Goal: Task Accomplishment & Management: Manage account settings

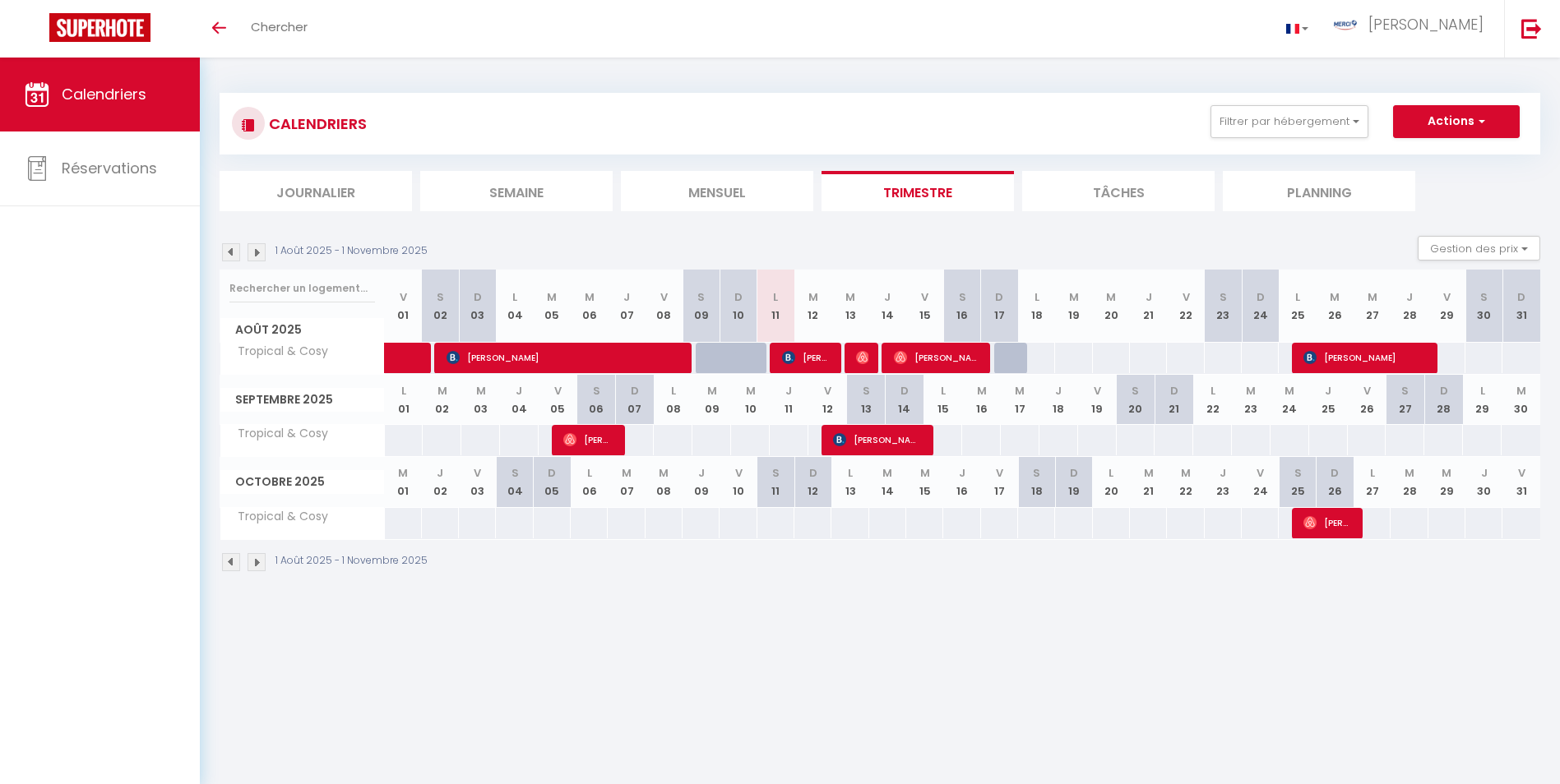
select select
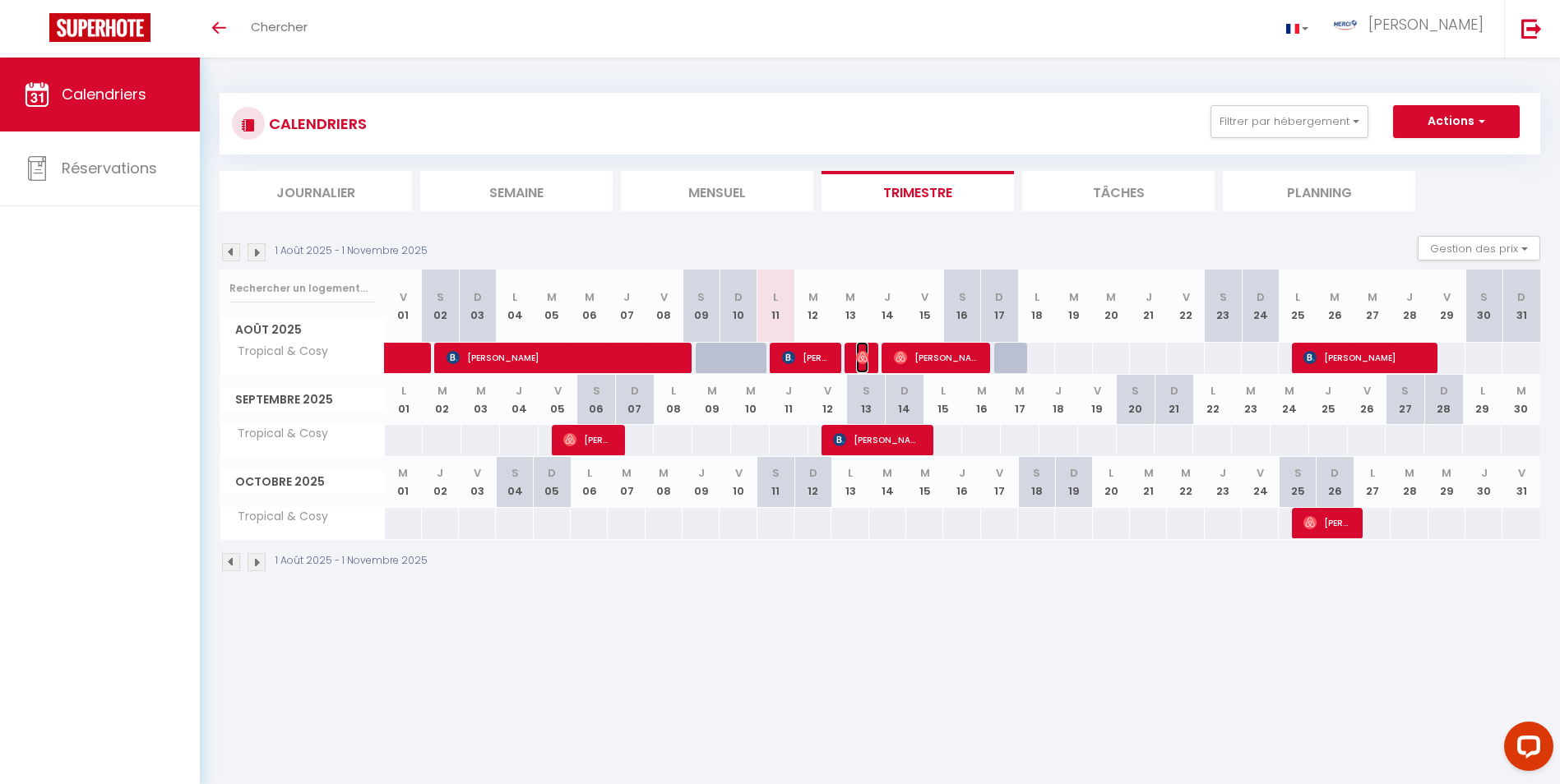
click at [861, 365] on span "[PERSON_NAME]" at bounding box center [862, 357] width 13 height 31
select select "OK"
select select "1"
select select "0"
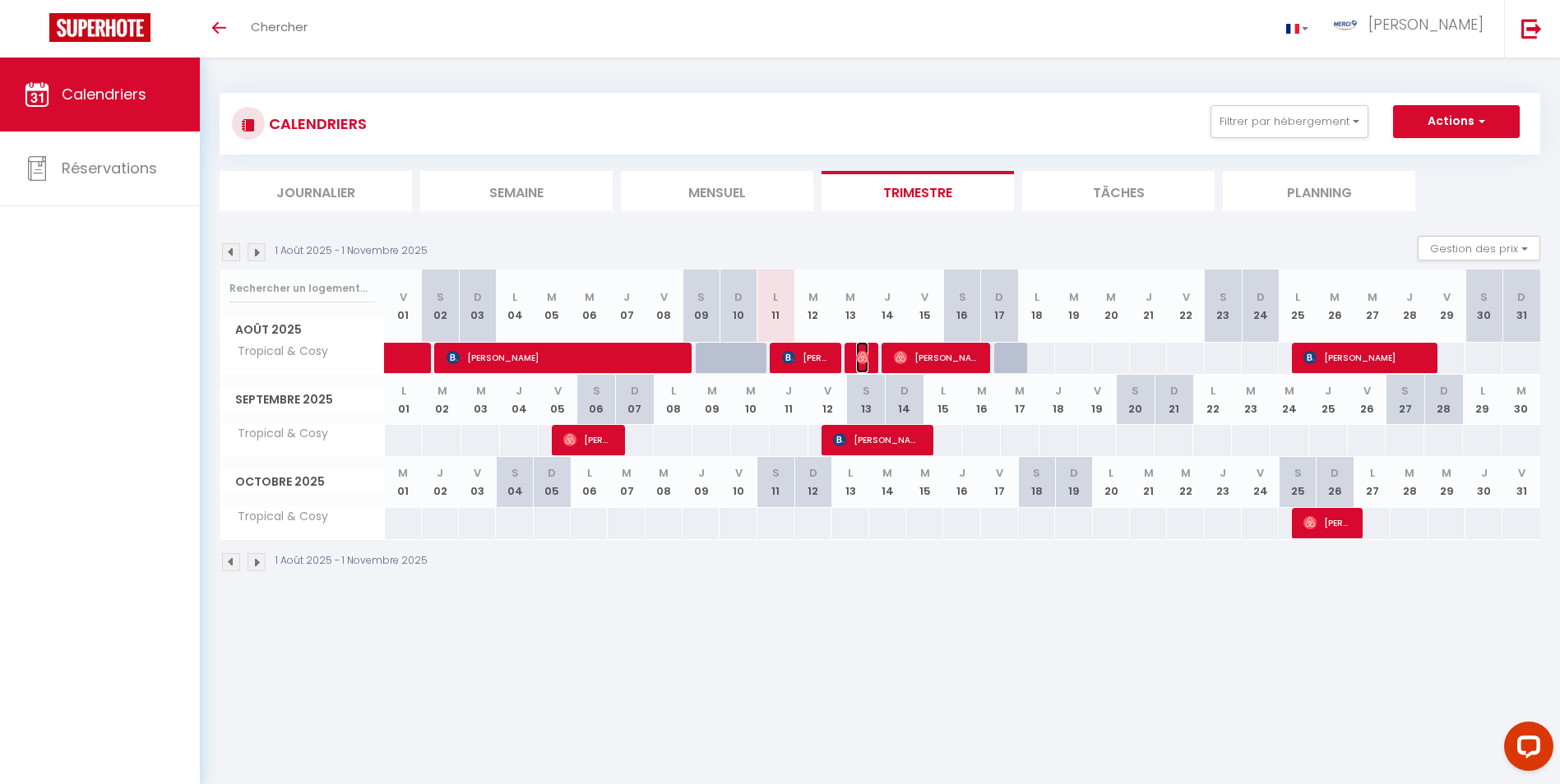
select select "1"
select select
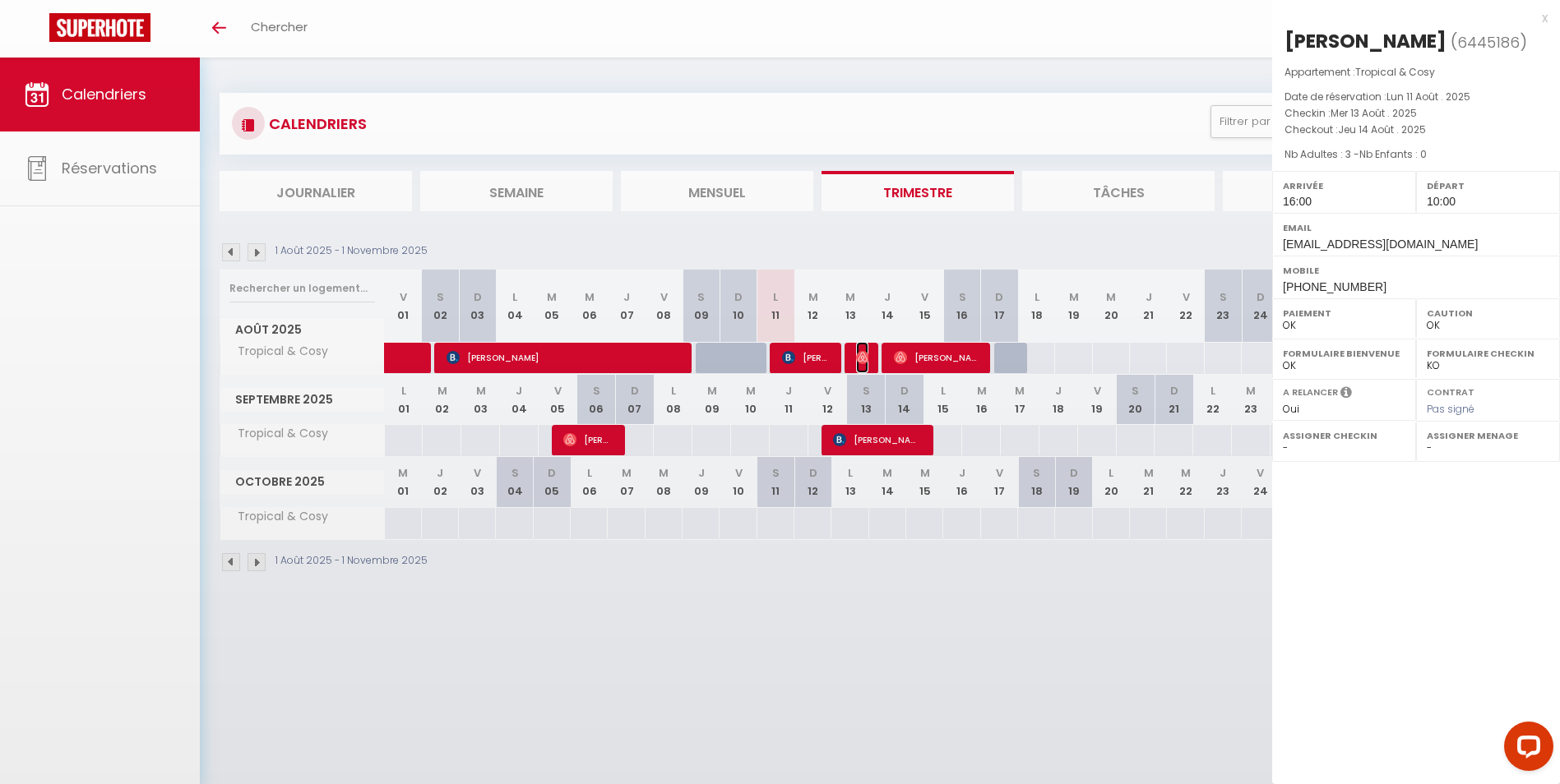
select select "28318"
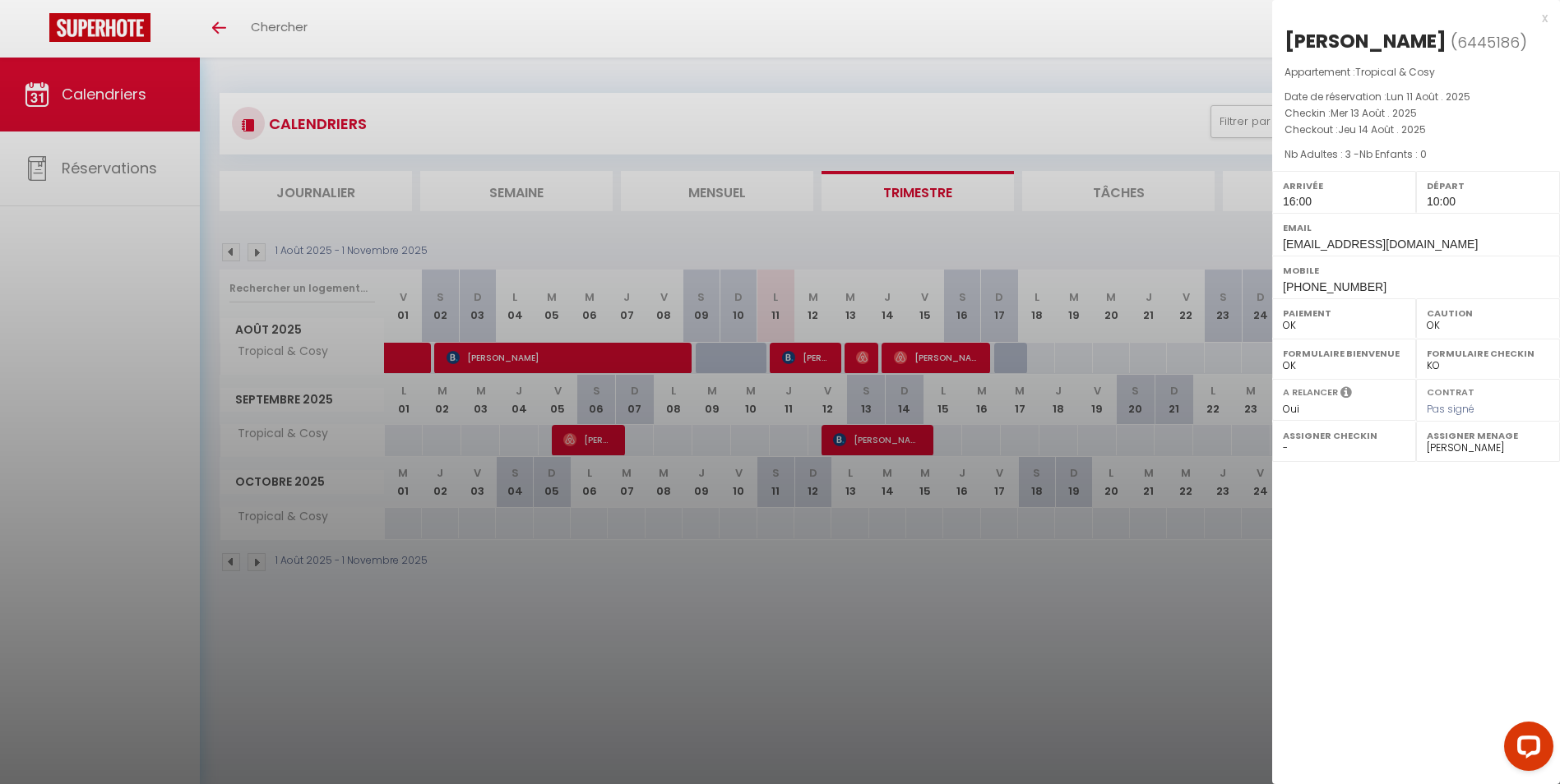
click at [902, 363] on div at bounding box center [780, 392] width 1560 height 784
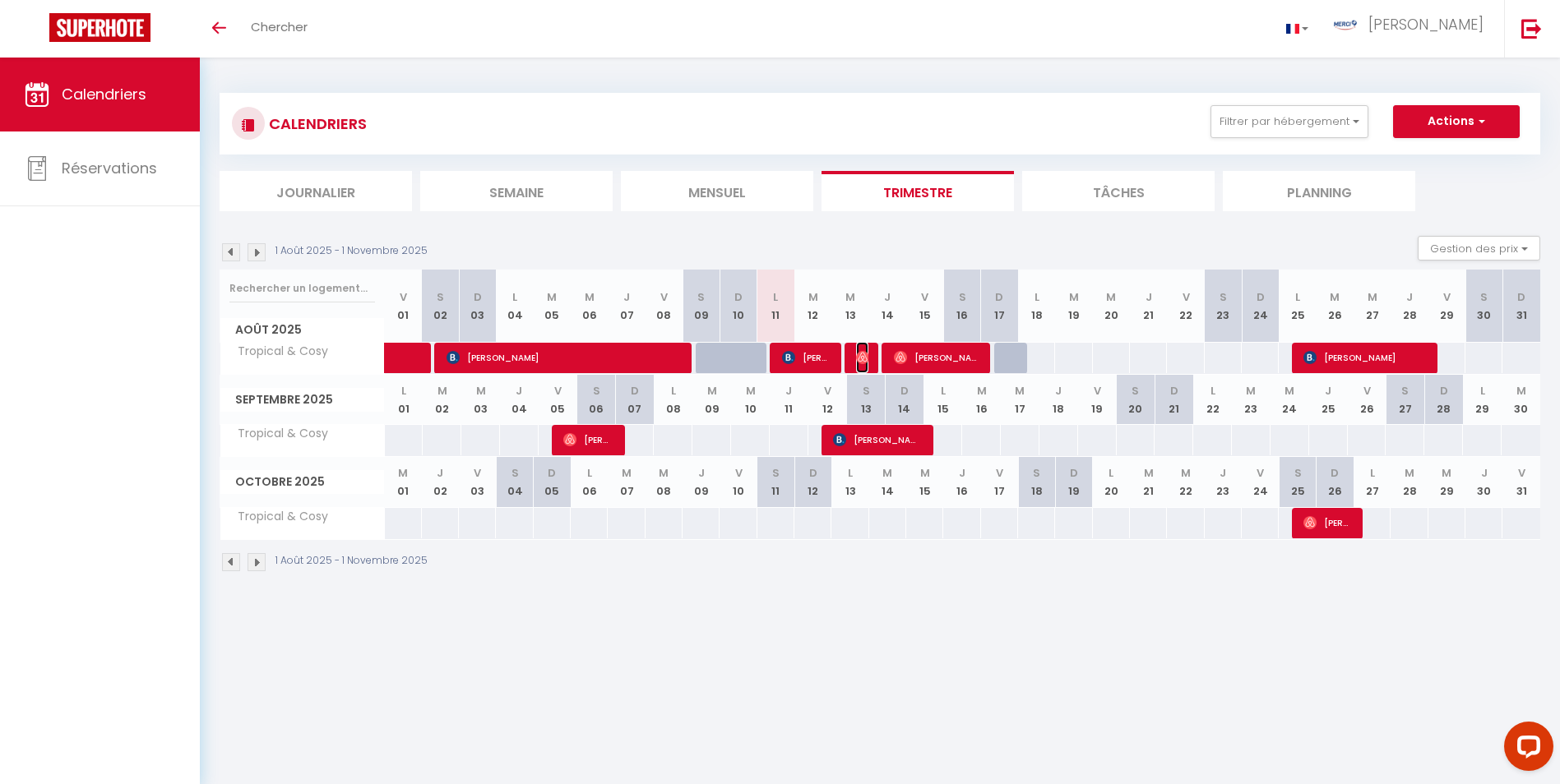
click at [861, 365] on span "[PERSON_NAME]" at bounding box center [862, 357] width 13 height 31
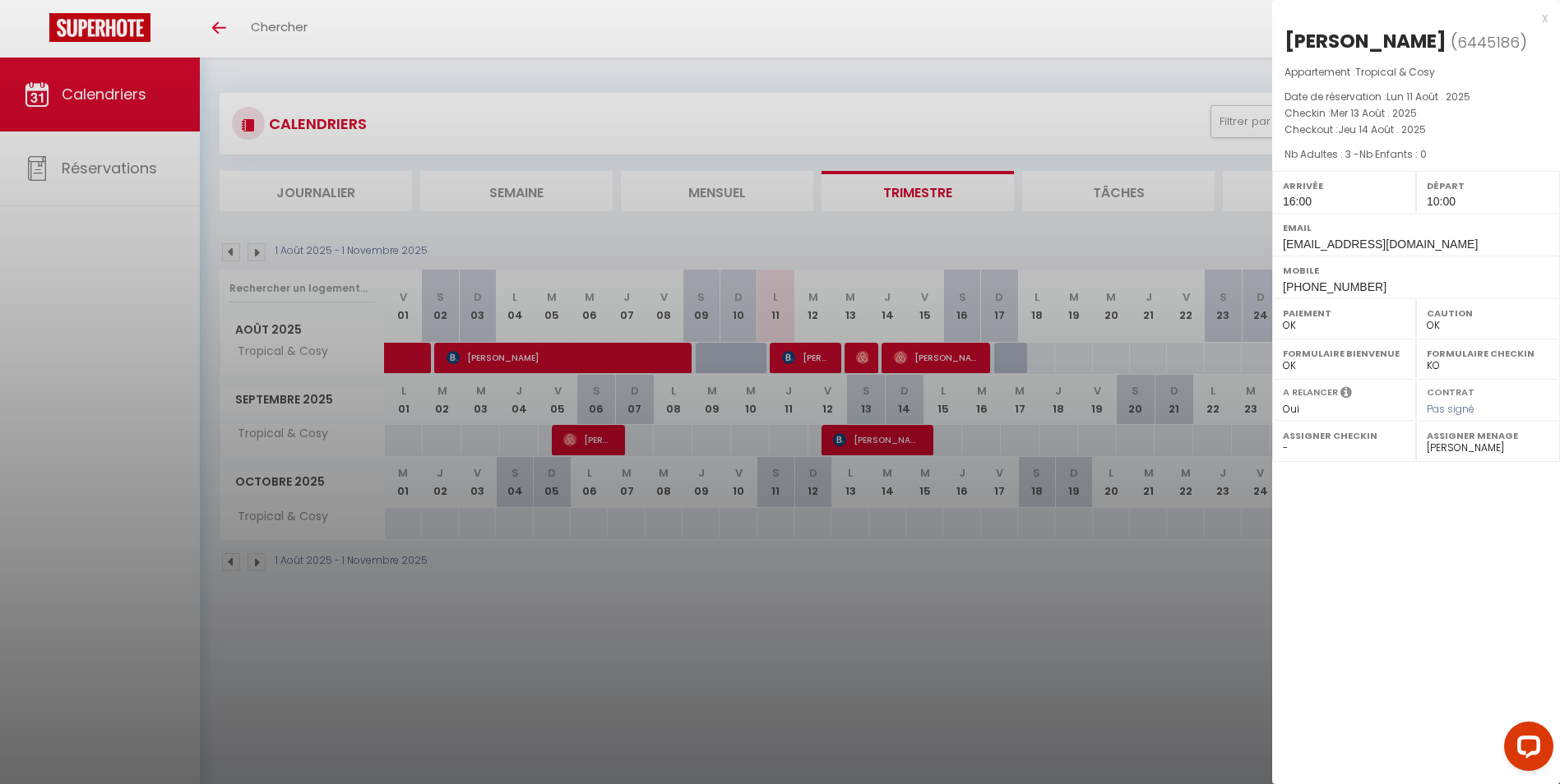
click at [1285, 641] on div "x Menno Van ( 6445186 ) Appartement : Tropical & Cosy Date de réservation : [DA…" at bounding box center [1416, 392] width 288 height 784
click at [1234, 641] on div at bounding box center [780, 392] width 1560 height 784
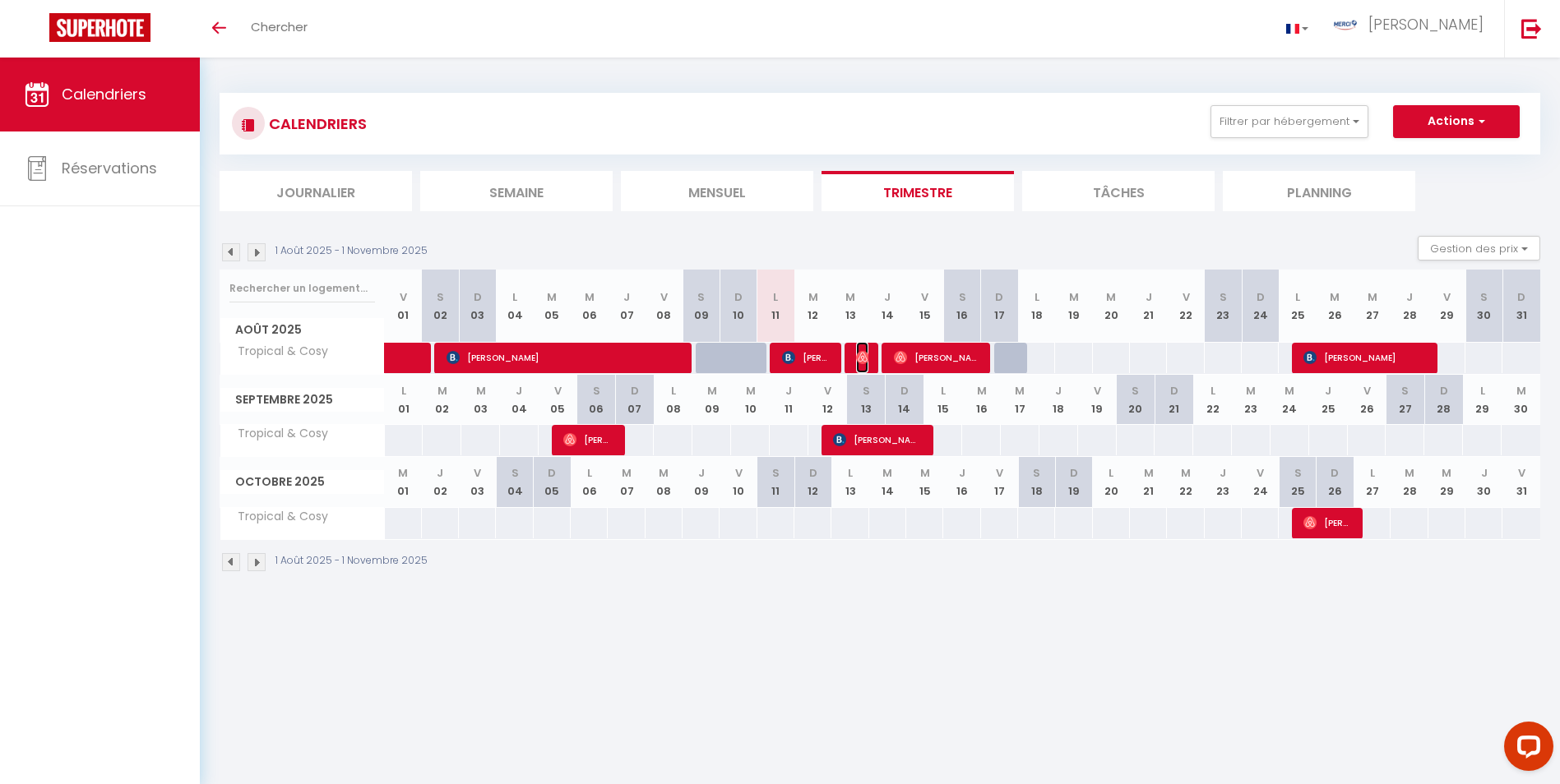
click at [856, 354] on img at bounding box center [863, 358] width 13 height 13
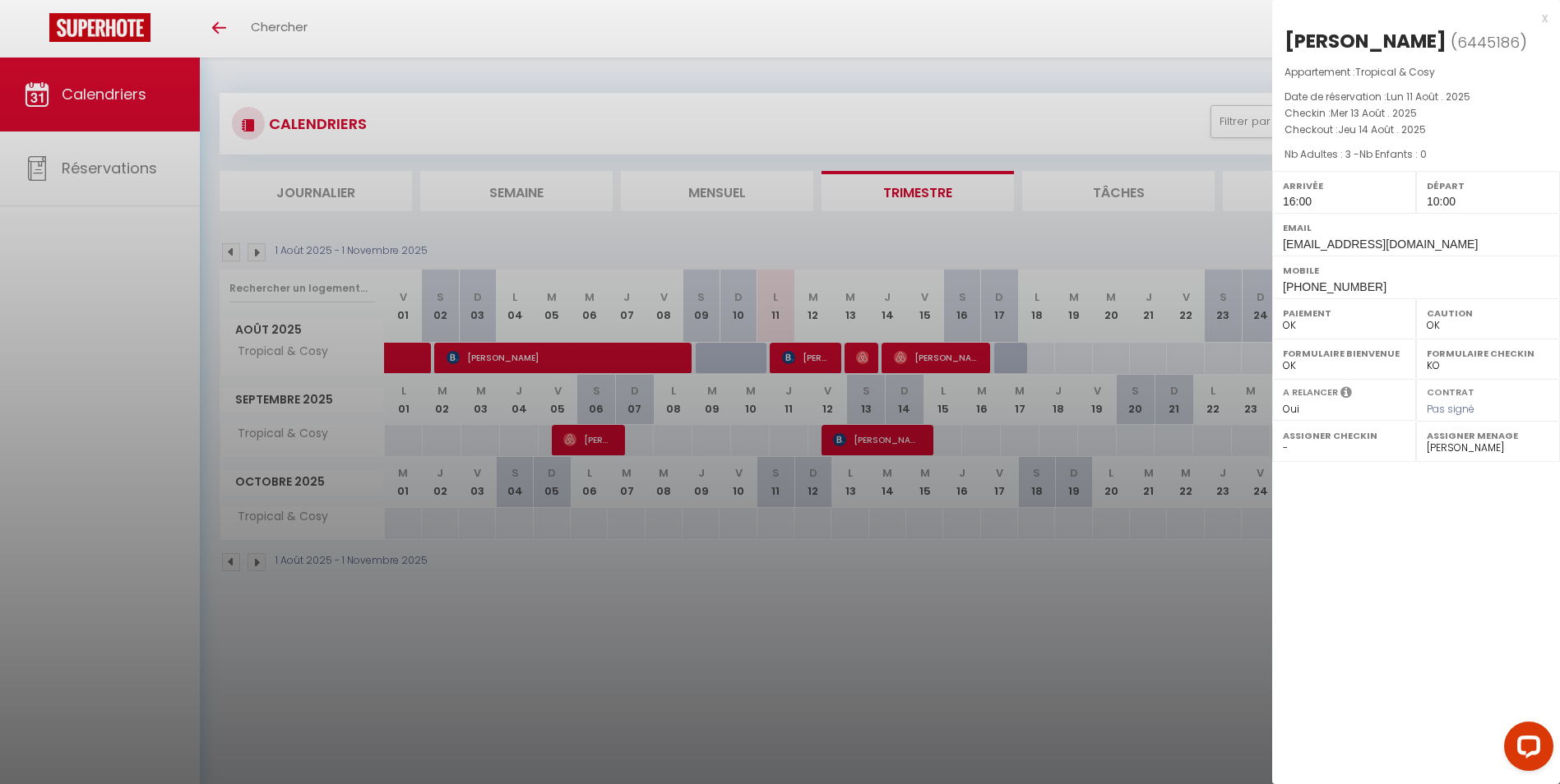
click at [1146, 331] on div at bounding box center [780, 392] width 1560 height 784
